Goal: Check status: Check status

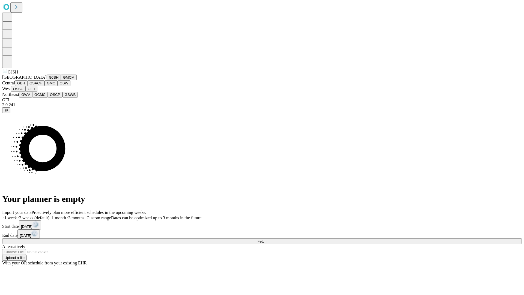
click at [47, 80] on button "GJSH" at bounding box center [54, 77] width 14 height 6
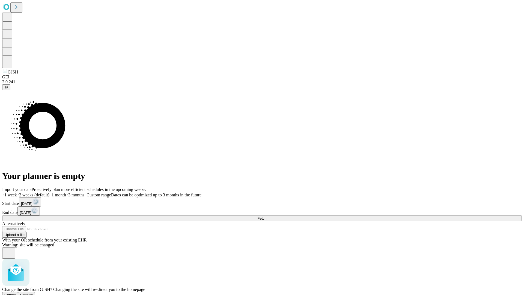
click at [33, 292] on span "Confirm" at bounding box center [26, 294] width 13 height 4
click at [17, 192] on label "1 week" at bounding box center [9, 194] width 15 height 5
click at [266, 216] on span "Fetch" at bounding box center [261, 218] width 9 height 4
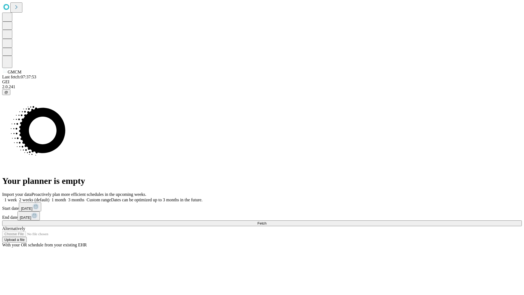
click at [17, 197] on label "1 week" at bounding box center [9, 199] width 15 height 5
click at [266, 221] on span "Fetch" at bounding box center [261, 223] width 9 height 4
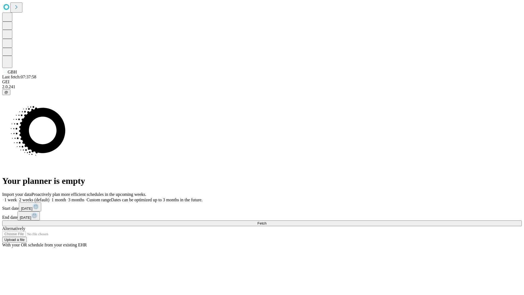
click at [17, 197] on label "1 week" at bounding box center [9, 199] width 15 height 5
click at [266, 221] on span "Fetch" at bounding box center [261, 223] width 9 height 4
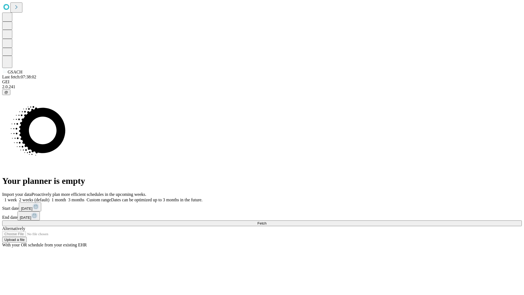
click at [17, 197] on label "1 week" at bounding box center [9, 199] width 15 height 5
click at [266, 221] on span "Fetch" at bounding box center [261, 223] width 9 height 4
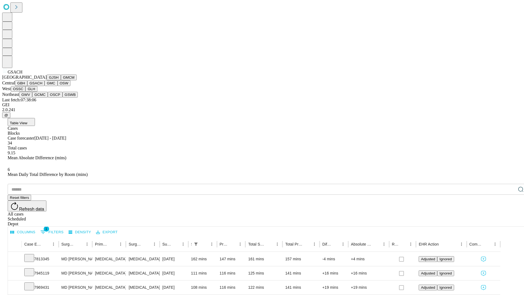
click at [44, 86] on button "GMC" at bounding box center [50, 83] width 13 height 6
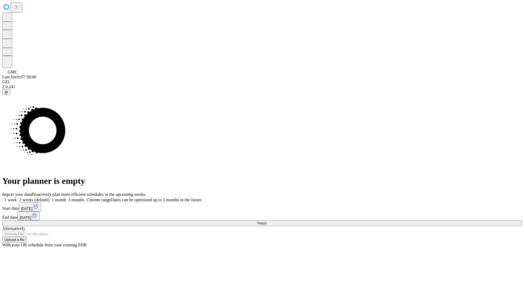
click at [17, 197] on label "1 week" at bounding box center [9, 199] width 15 height 5
click at [266, 221] on span "Fetch" at bounding box center [261, 223] width 9 height 4
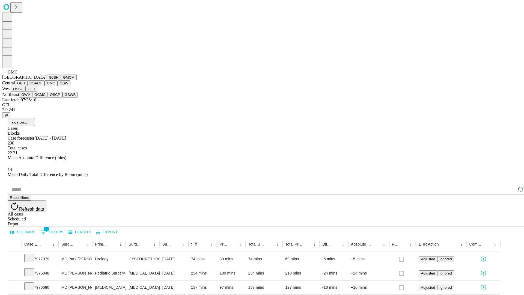
click at [58, 86] on button "OSW" at bounding box center [64, 83] width 13 height 6
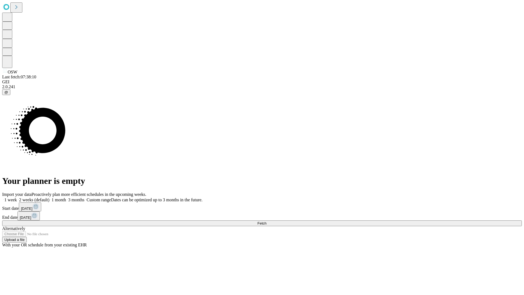
click at [17, 197] on label "1 week" at bounding box center [9, 199] width 15 height 5
click at [266, 221] on span "Fetch" at bounding box center [261, 223] width 9 height 4
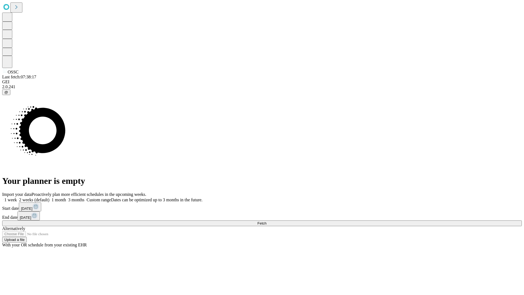
click at [17, 197] on label "1 week" at bounding box center [9, 199] width 15 height 5
click at [266, 221] on span "Fetch" at bounding box center [261, 223] width 9 height 4
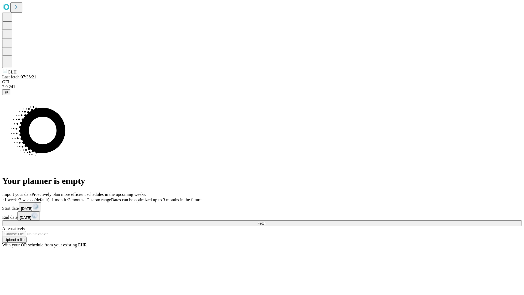
click at [17, 197] on label "1 week" at bounding box center [9, 199] width 15 height 5
click at [266, 221] on span "Fetch" at bounding box center [261, 223] width 9 height 4
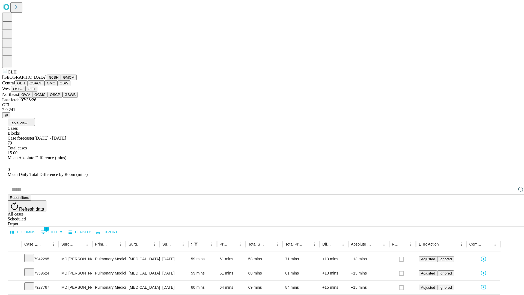
click at [32, 97] on button "GWV" at bounding box center [25, 95] width 13 height 6
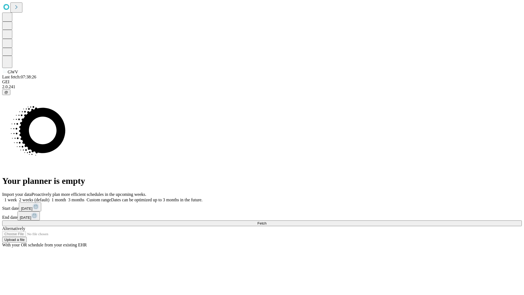
click at [17, 197] on label "1 week" at bounding box center [9, 199] width 15 height 5
click at [266, 221] on span "Fetch" at bounding box center [261, 223] width 9 height 4
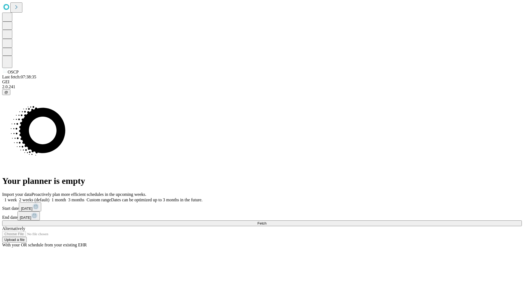
click at [17, 197] on label "1 week" at bounding box center [9, 199] width 15 height 5
click at [266, 221] on span "Fetch" at bounding box center [261, 223] width 9 height 4
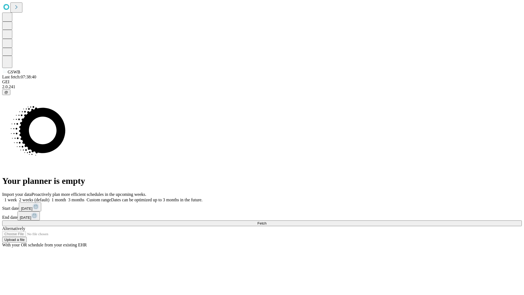
click at [17, 197] on label "1 week" at bounding box center [9, 199] width 15 height 5
